Goal: Information Seeking & Learning: Learn about a topic

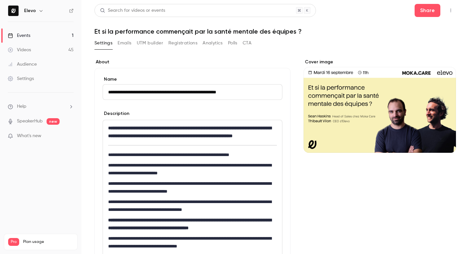
click at [43, 48] on link "Videos 45" at bounding box center [40, 50] width 81 height 14
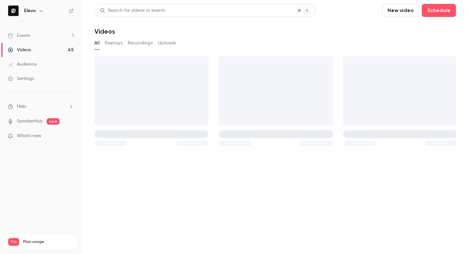
click at [46, 36] on link "Events 1" at bounding box center [40, 35] width 81 height 14
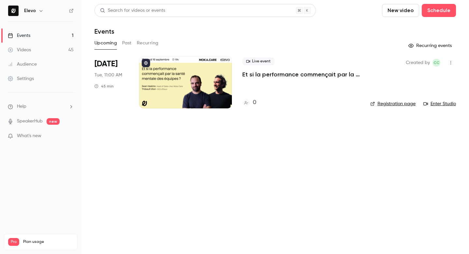
click at [266, 72] on p "Et si la performance commençait par la santé mentale des équipes ?" at bounding box center [301, 74] width 118 height 8
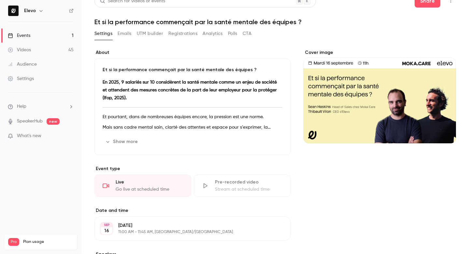
scroll to position [9, 0]
click at [170, 34] on button "Registrations" at bounding box center [182, 34] width 29 height 10
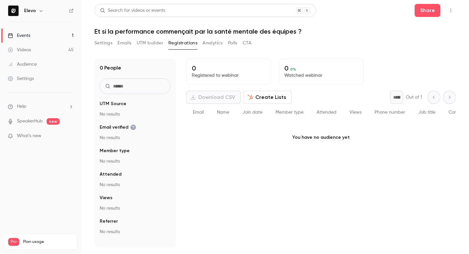
click at [233, 42] on button "Polls" at bounding box center [232, 43] width 9 height 10
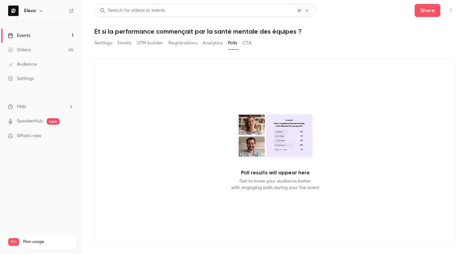
click at [214, 42] on button "Analytics" at bounding box center [213, 43] width 20 height 10
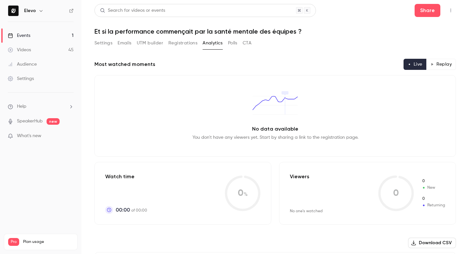
click at [102, 41] on button "Settings" at bounding box center [104, 43] width 18 height 10
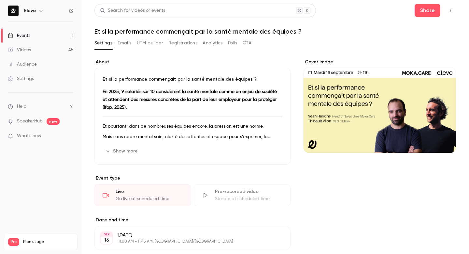
click at [40, 45] on link "Videos 45" at bounding box center [40, 50] width 81 height 14
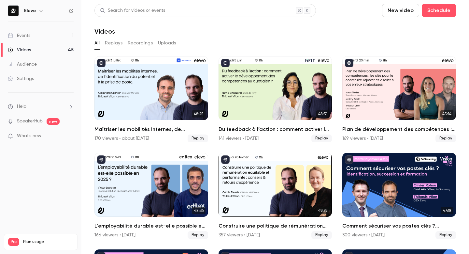
click at [59, 36] on link "Events 1" at bounding box center [40, 35] width 81 height 14
